Goal: Find specific page/section: Find specific page/section

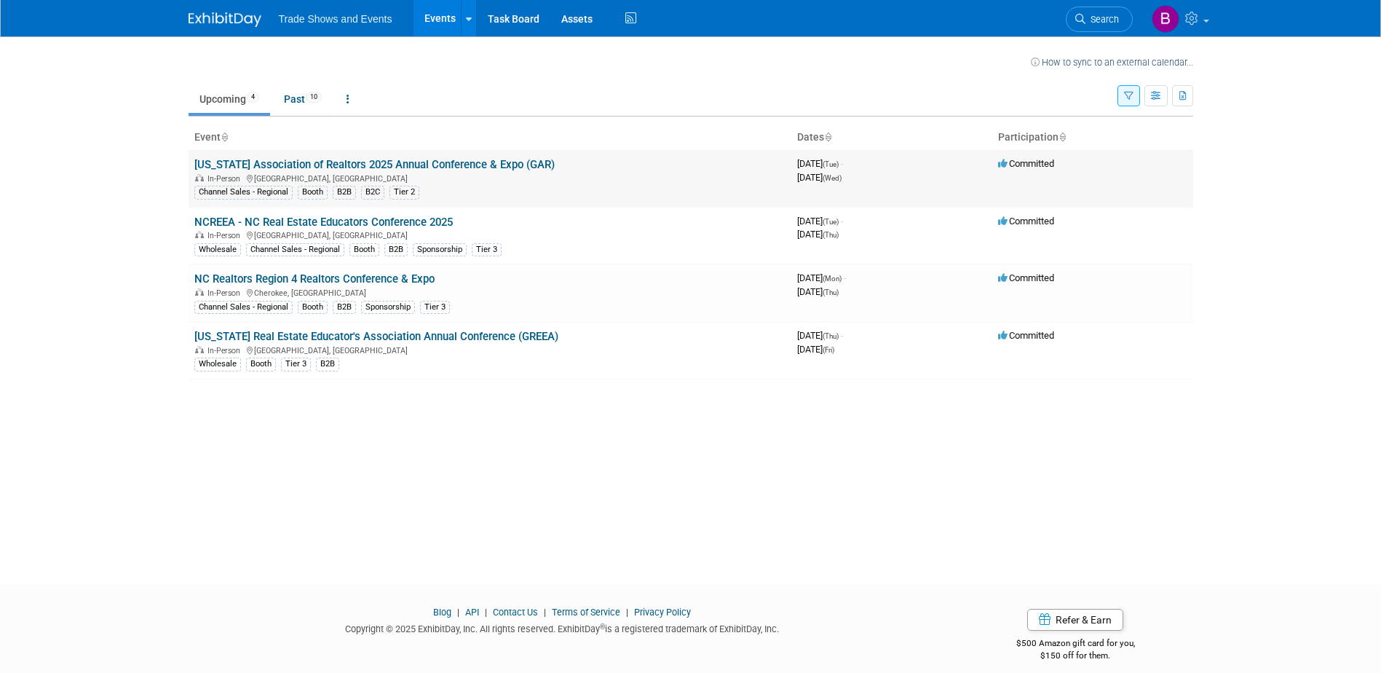
click at [280, 159] on link "[US_STATE] Association of Realtors 2025 Annual Conference & Expo (GAR)" at bounding box center [374, 164] width 360 height 13
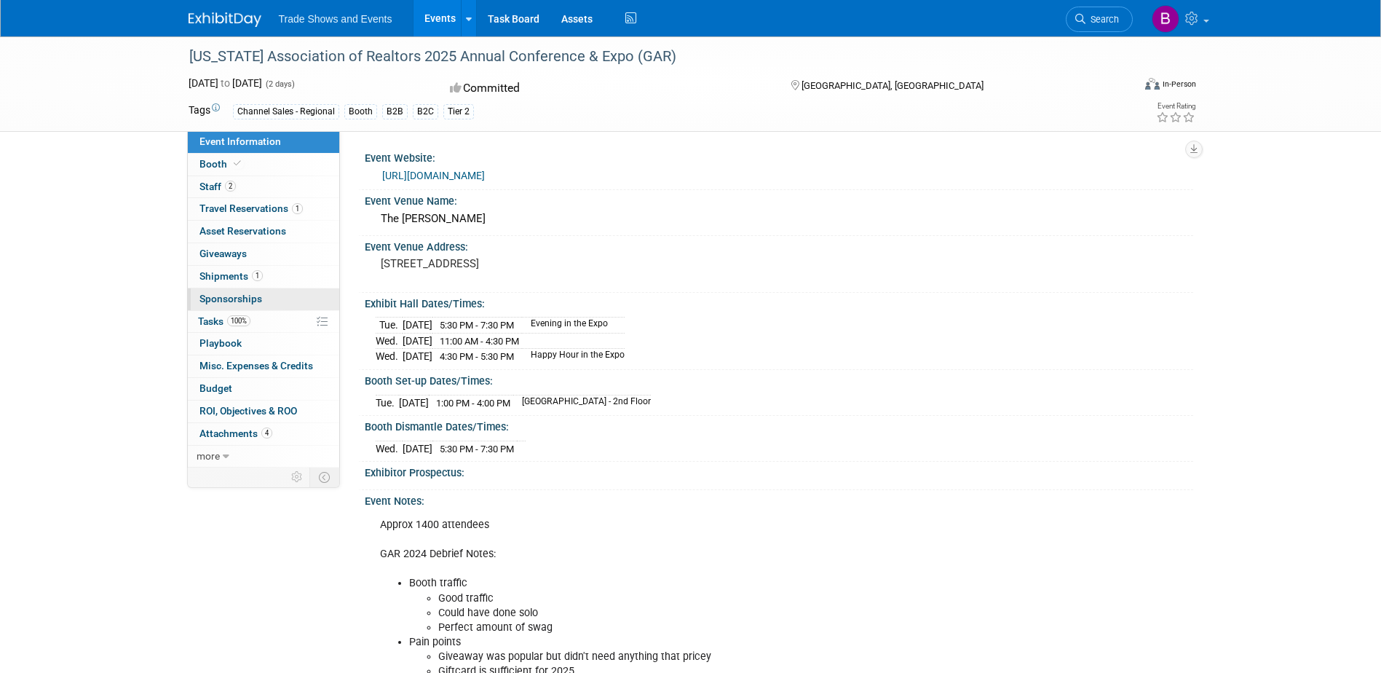
click at [227, 295] on span "Sponsorships 0" at bounding box center [231, 299] width 63 height 12
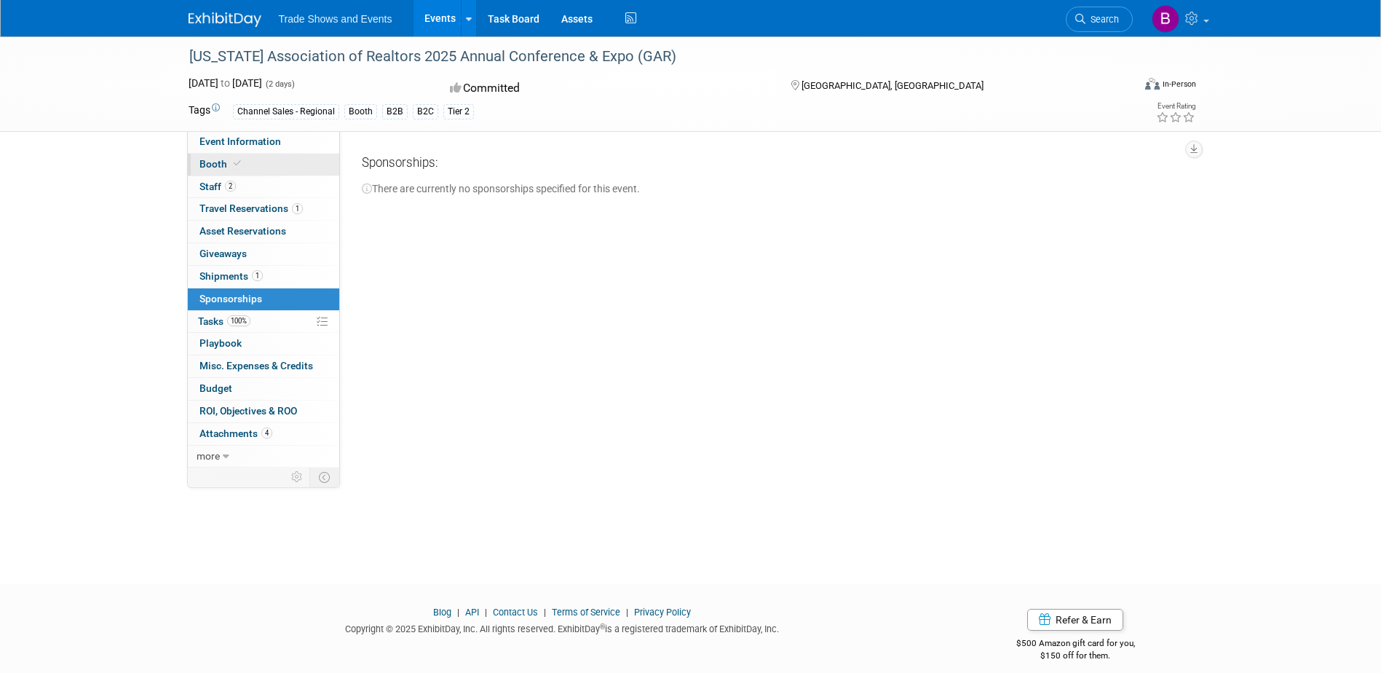
click at [207, 162] on span "Booth" at bounding box center [222, 164] width 44 height 12
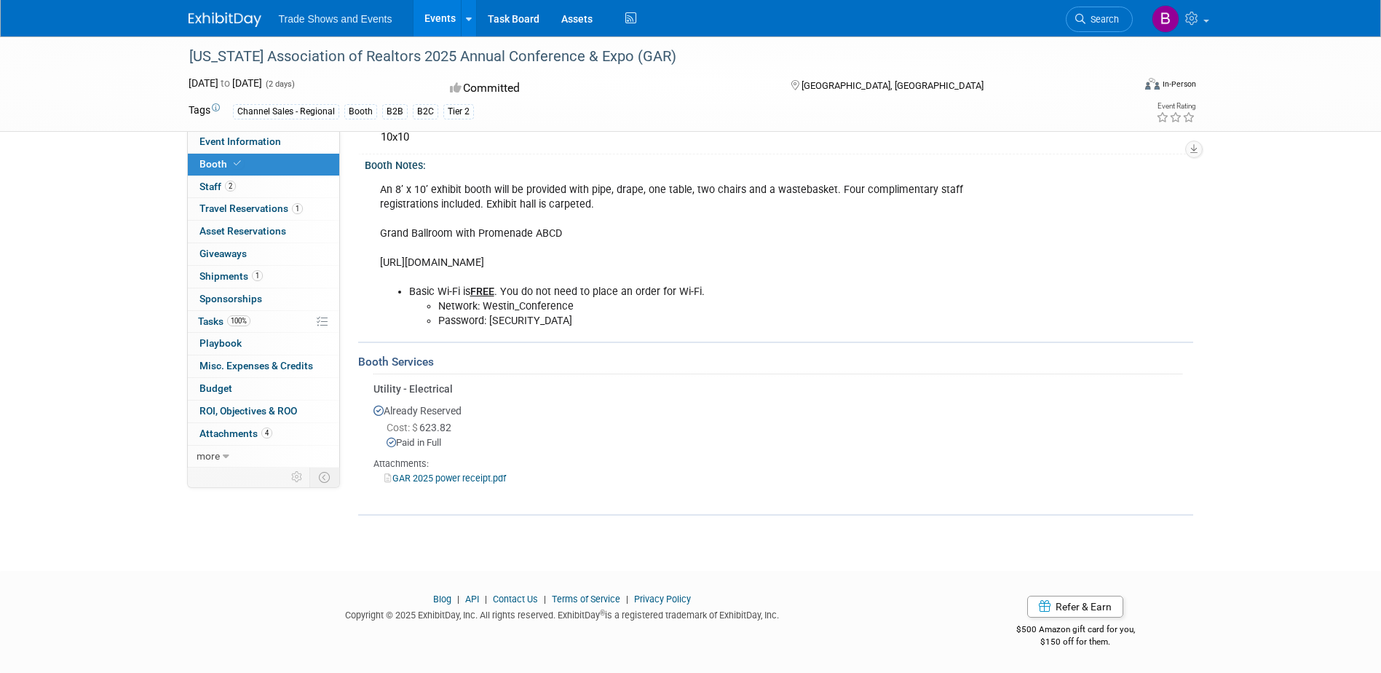
scroll to position [175, 0]
click at [464, 481] on link "GAR 2025 power receipt.pdf" at bounding box center [445, 478] width 122 height 11
